Goal: Share content: Share content

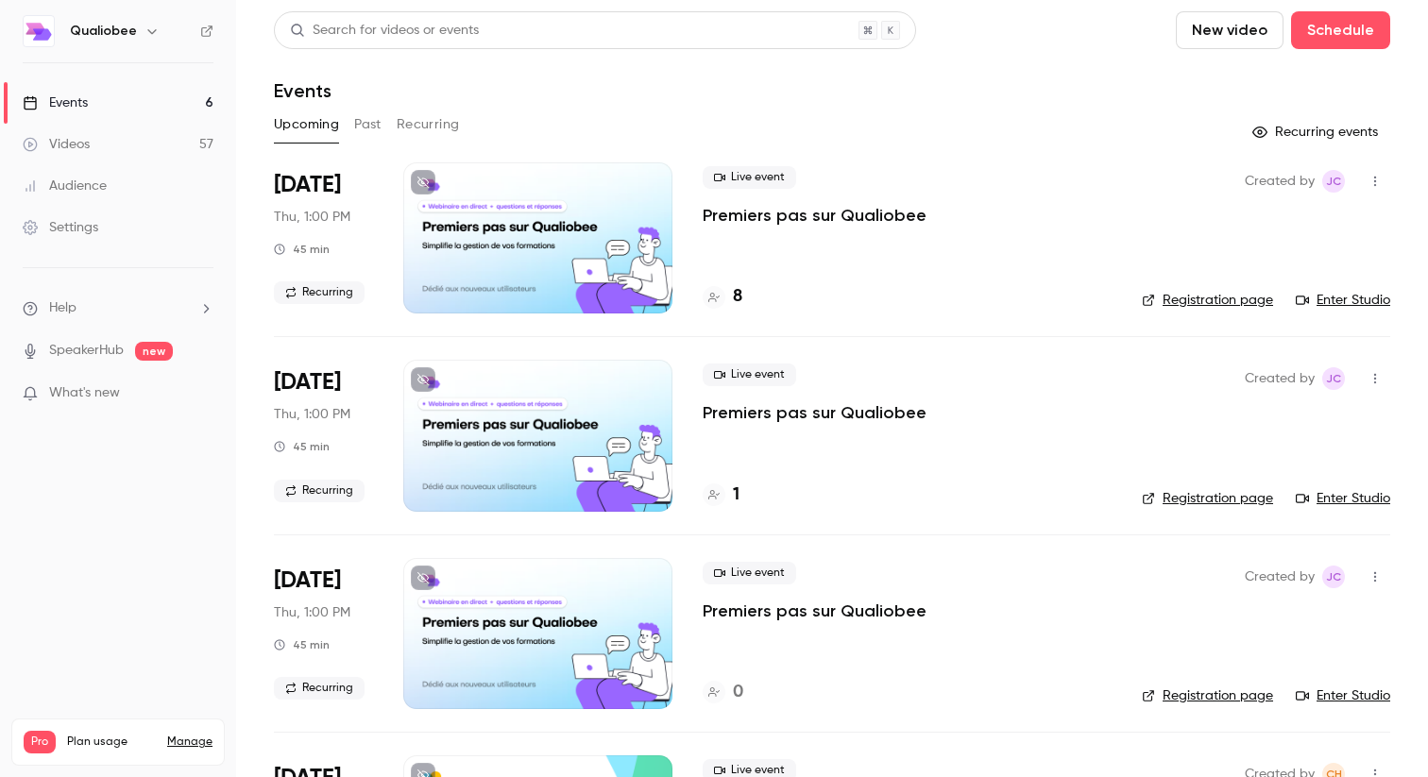
click at [177, 153] on link "Videos 57" at bounding box center [118, 145] width 236 height 42
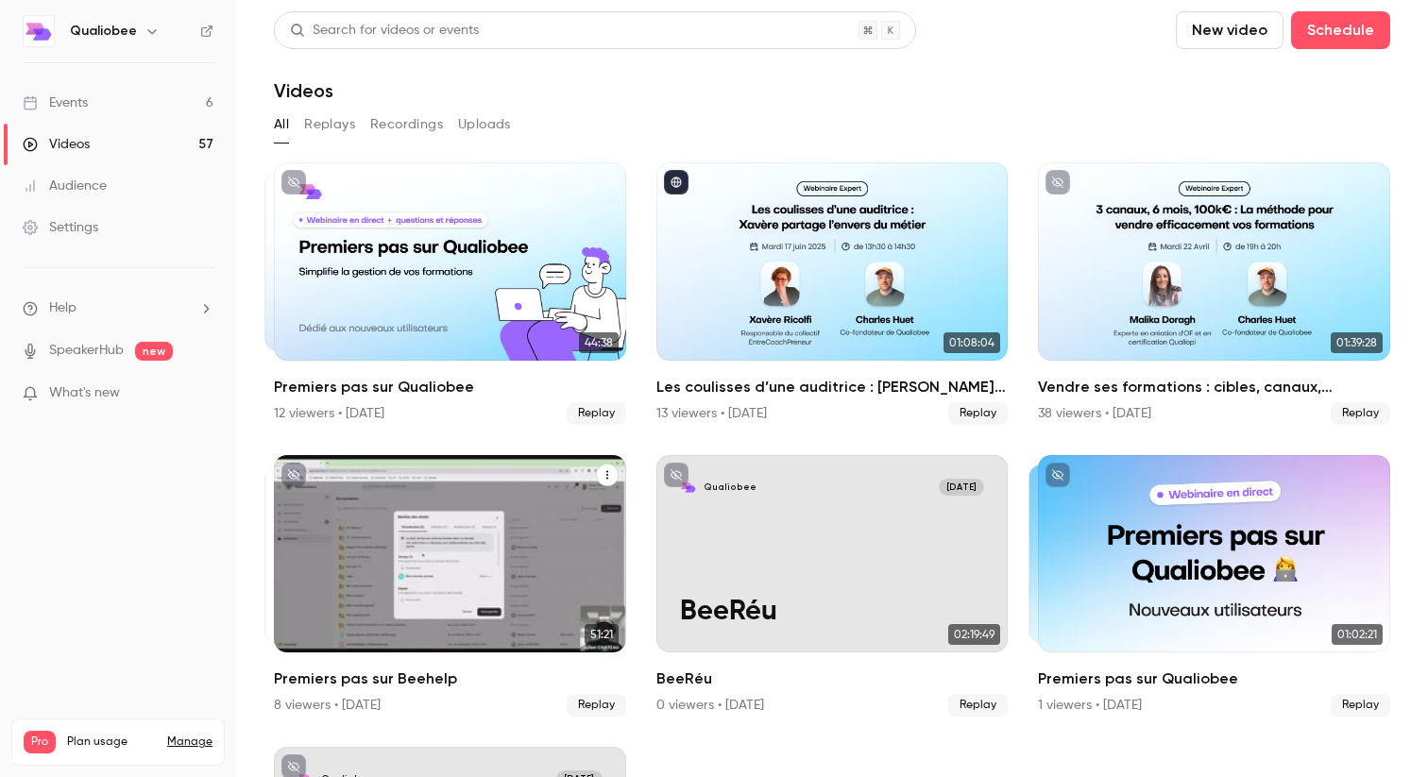
click at [399, 584] on div "Premiers pas sur Beehelp" at bounding box center [450, 554] width 352 height 198
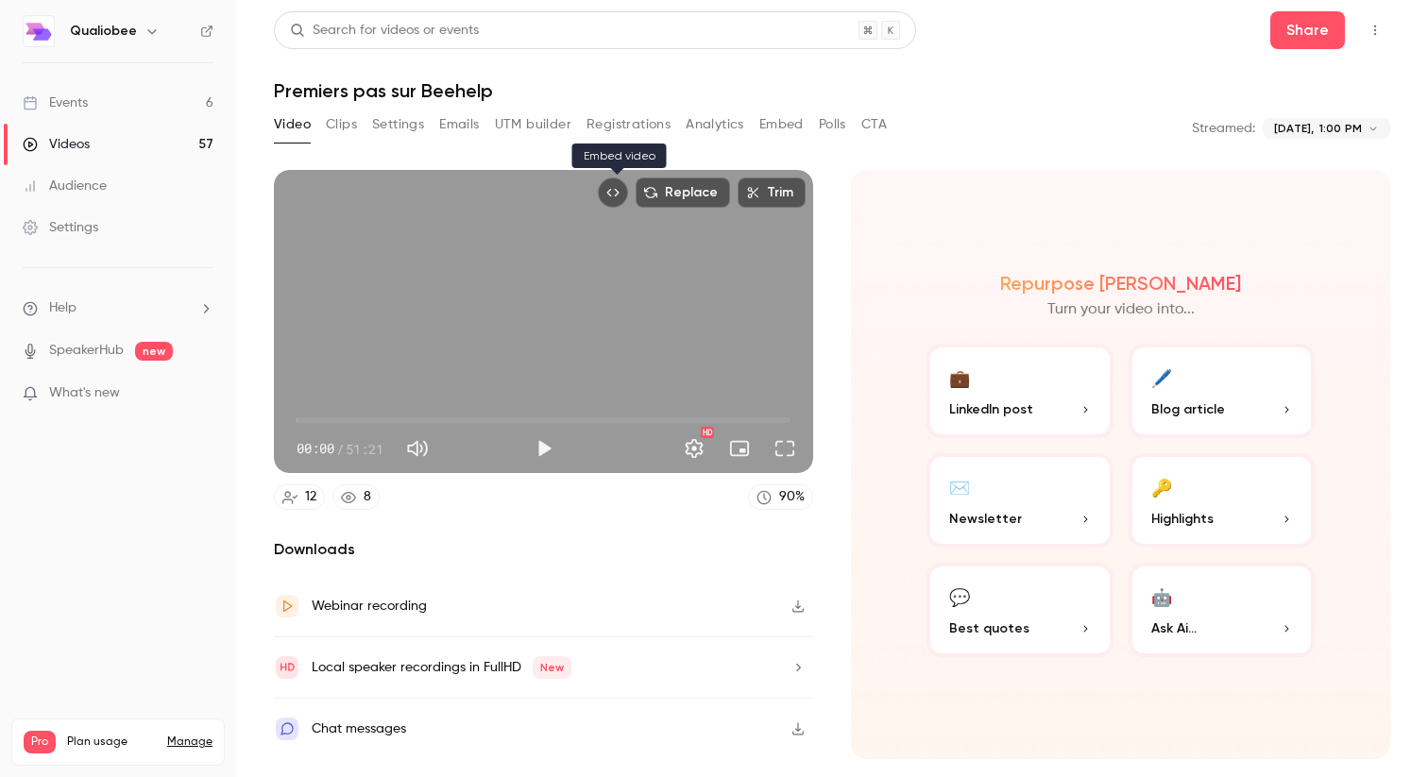
click at [619, 194] on icon "Embed video" at bounding box center [612, 192] width 13 height 13
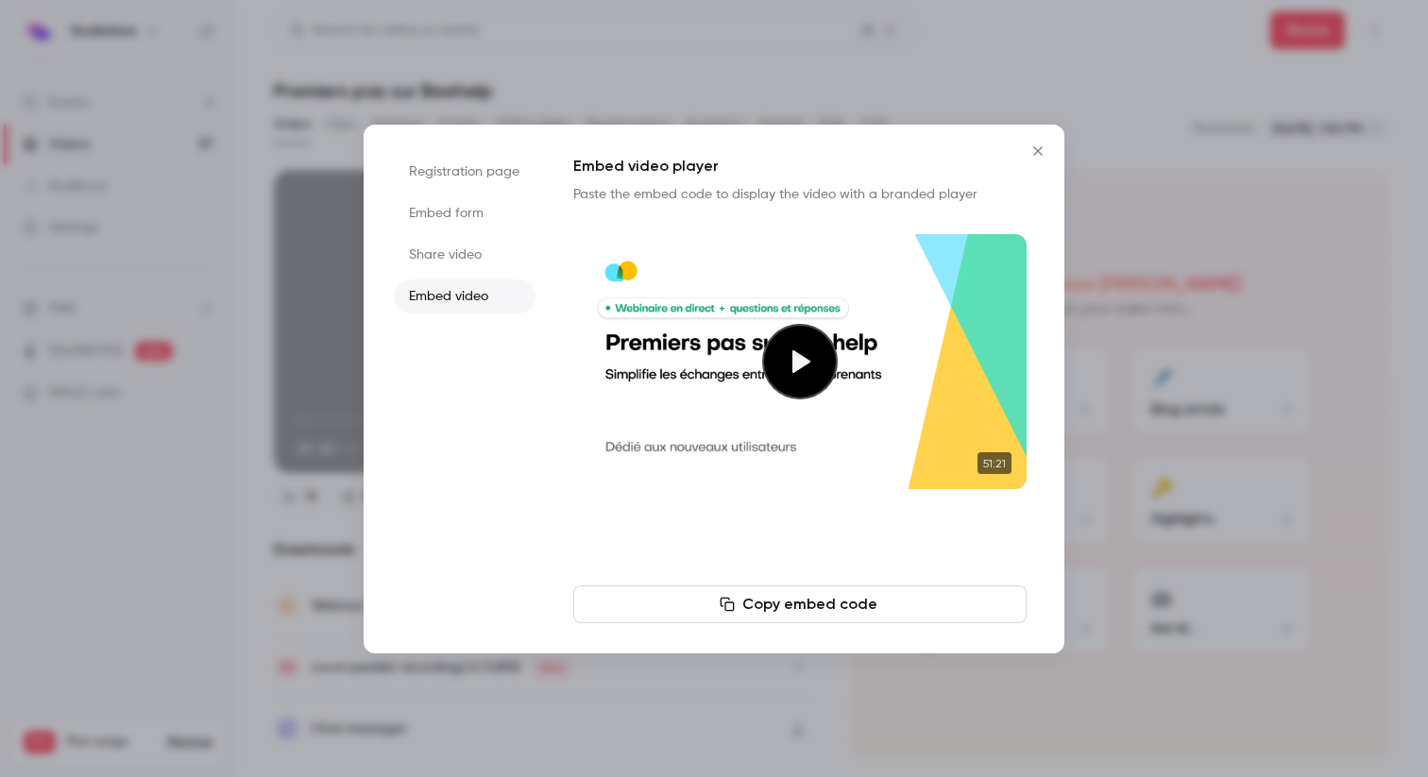
click at [478, 263] on li "Share video" at bounding box center [465, 255] width 142 height 34
click at [818, 592] on button "Copy link" at bounding box center [799, 604] width 453 height 38
click at [1039, 154] on icon "Close" at bounding box center [1037, 151] width 23 height 15
